Goal: Task Accomplishment & Management: Use online tool/utility

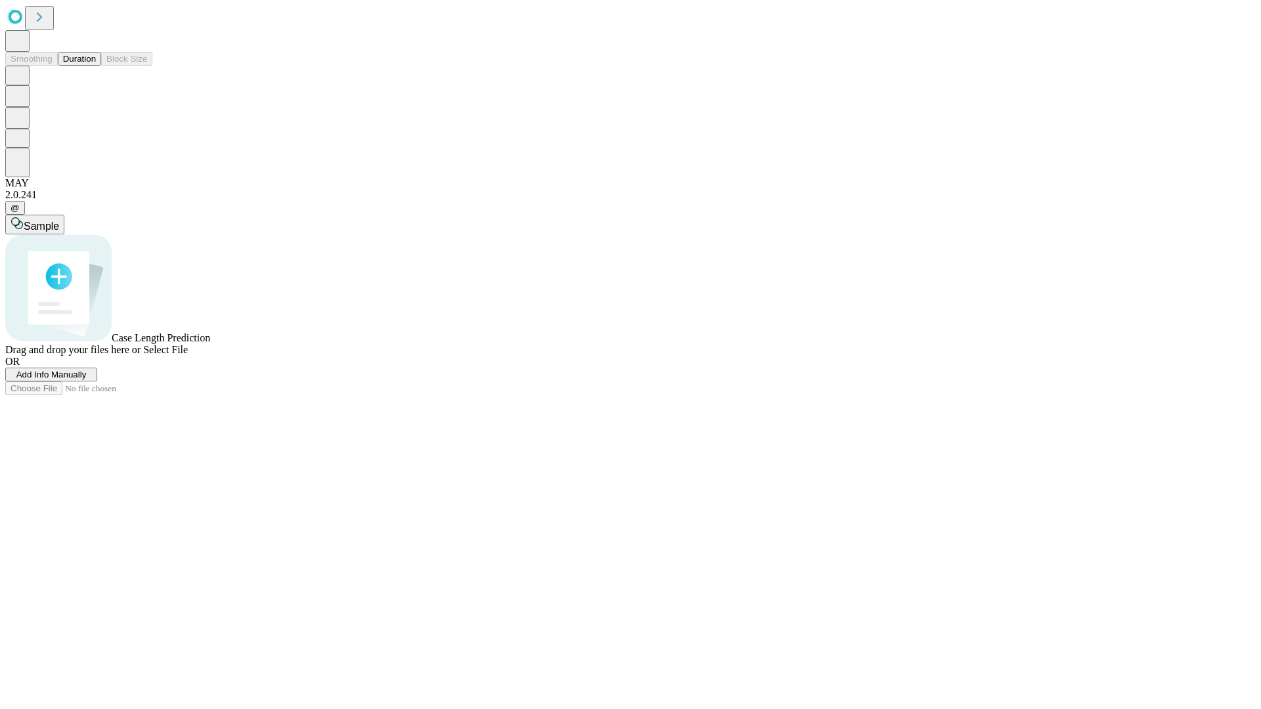
click at [96, 66] on button "Duration" at bounding box center [79, 59] width 43 height 14
click at [87, 379] on span "Add Info Manually" at bounding box center [51, 375] width 70 height 10
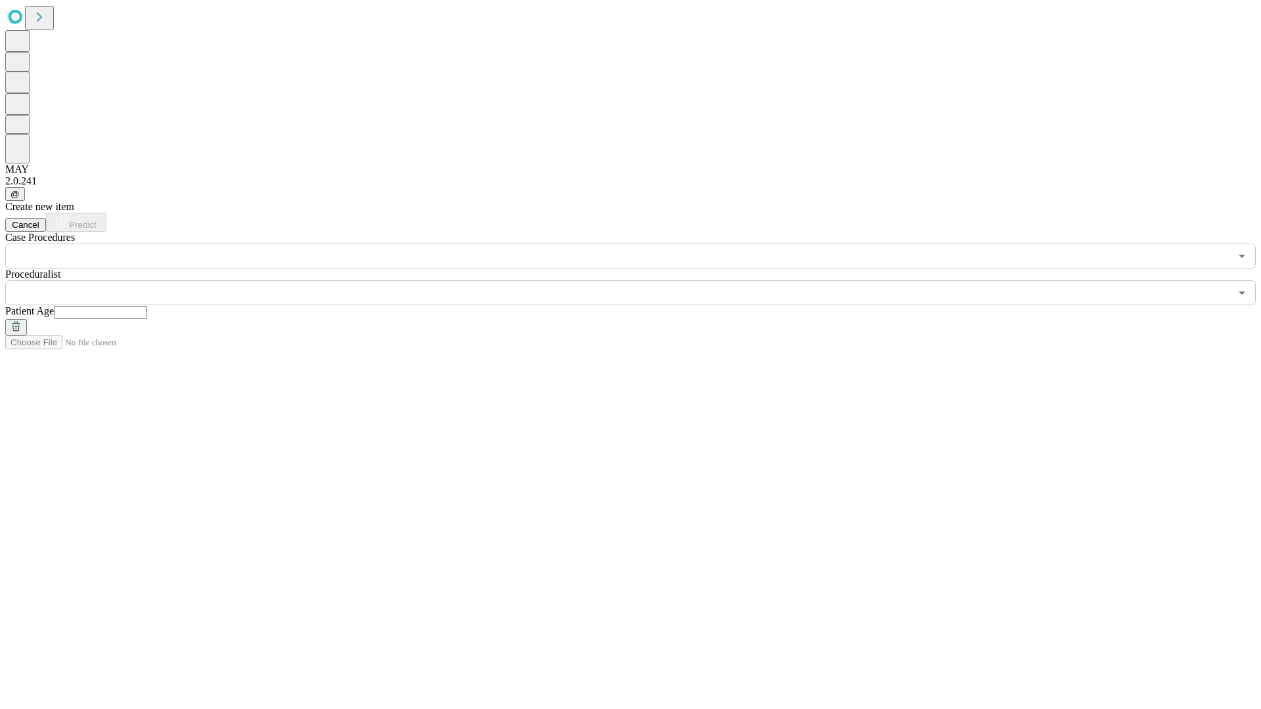
click at [147, 306] on input "text" at bounding box center [100, 312] width 93 height 13
type input "*"
click at [639, 280] on input "text" at bounding box center [617, 292] width 1224 height 25
